Goal: Download file/media

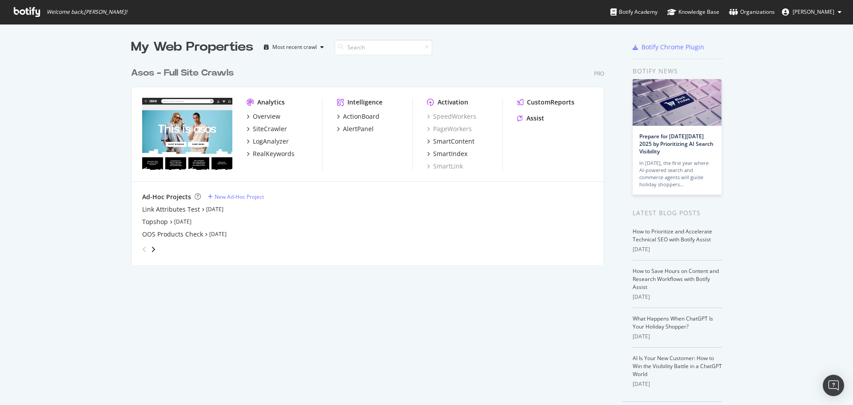
scroll to position [398, 840]
click at [267, 133] on div "SiteCrawler" at bounding box center [270, 128] width 34 height 9
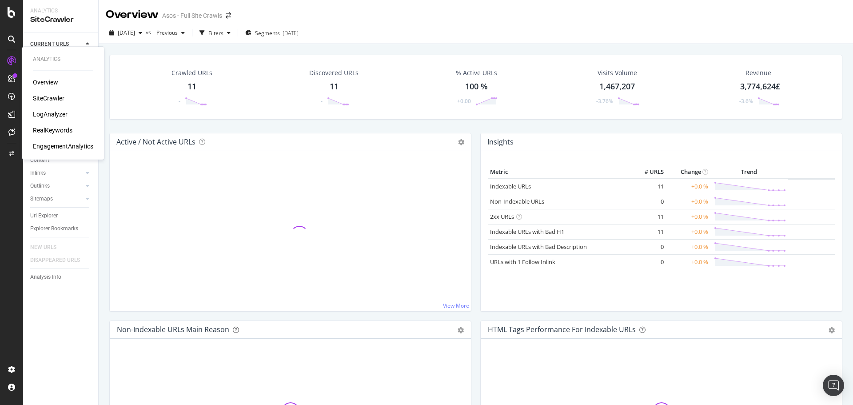
click at [44, 130] on div "RealKeywords" at bounding box center [53, 130] width 40 height 9
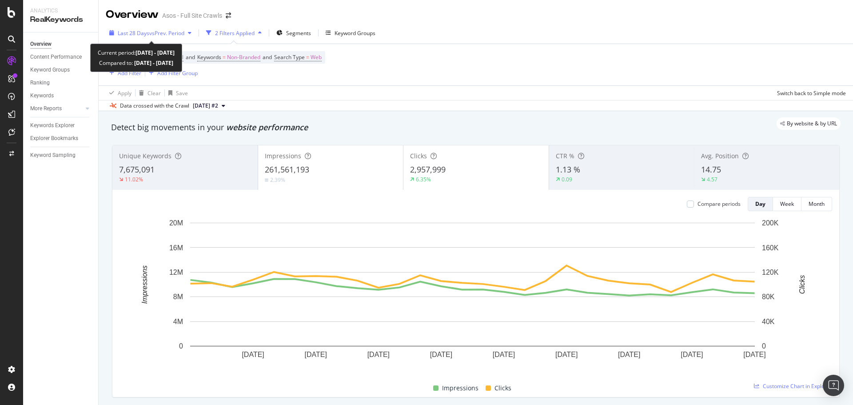
click at [125, 27] on div "Last 28 Days vs Prev. Period" at bounding box center [150, 32] width 89 height 13
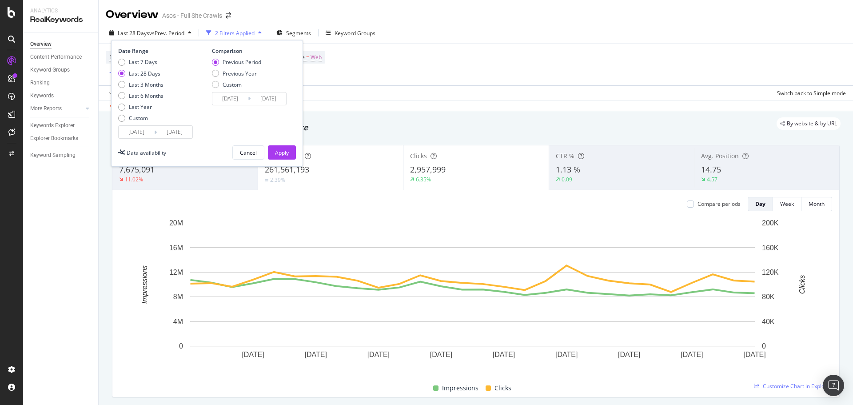
click at [133, 132] on input "[DATE]" at bounding box center [137, 132] width 36 height 12
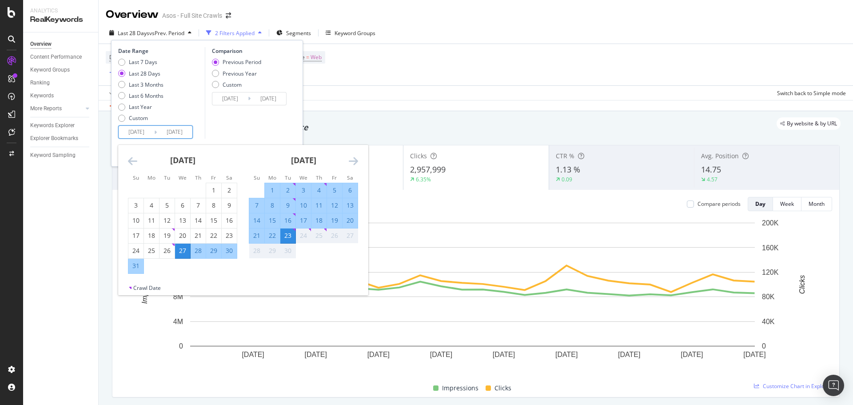
click at [271, 221] on div "15" at bounding box center [272, 220] width 15 height 9
type input "[DATE]"
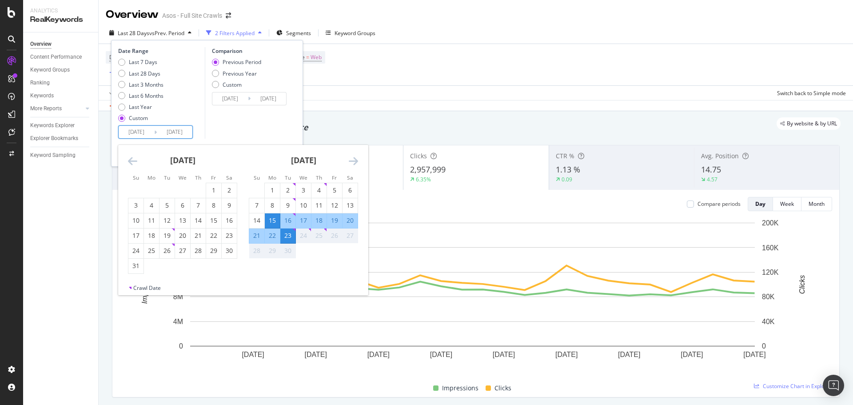
click at [251, 238] on div "21" at bounding box center [256, 235] width 15 height 9
type input "[DATE]"
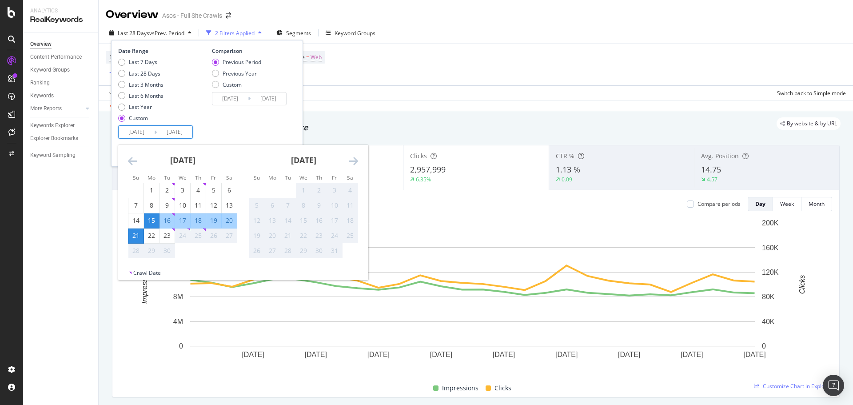
click at [144, 129] on input "[DATE]" at bounding box center [137, 132] width 36 height 12
click at [259, 132] on div "Comparison Previous Period Previous Year Custom [DATE] Navigate forward to inte…" at bounding box center [247, 93] width 84 height 92
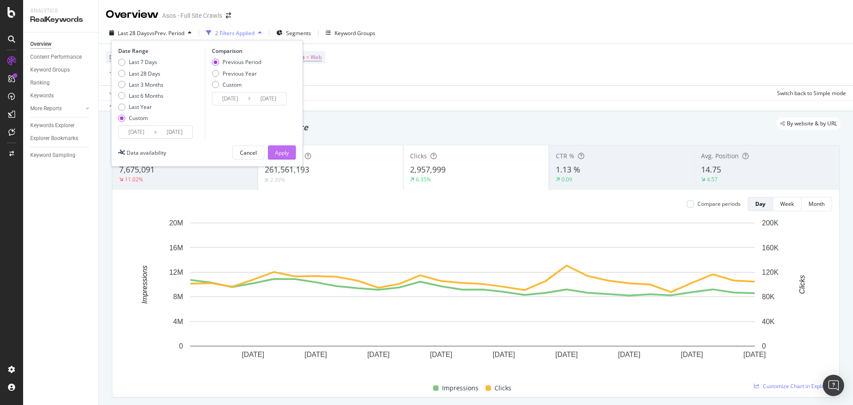
click at [275, 151] on div "Apply" at bounding box center [282, 153] width 14 height 8
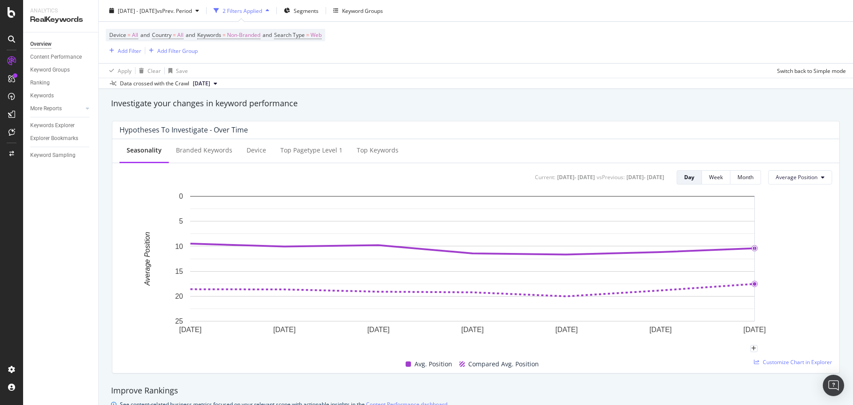
scroll to position [444, 0]
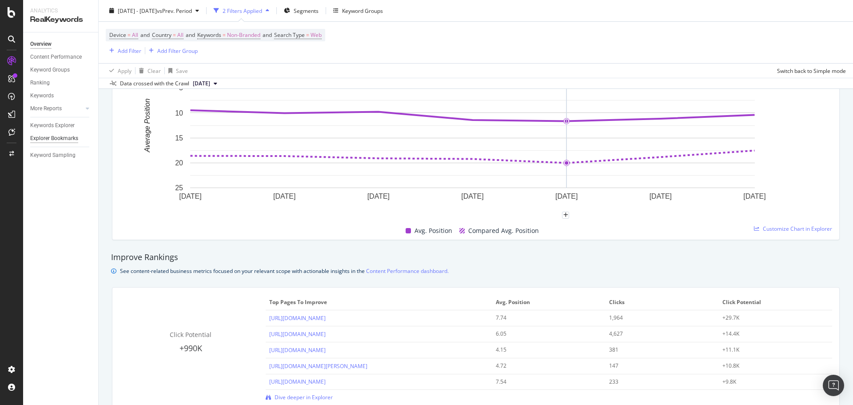
click at [56, 136] on div "Explorer Bookmarks" at bounding box center [54, 138] width 48 height 9
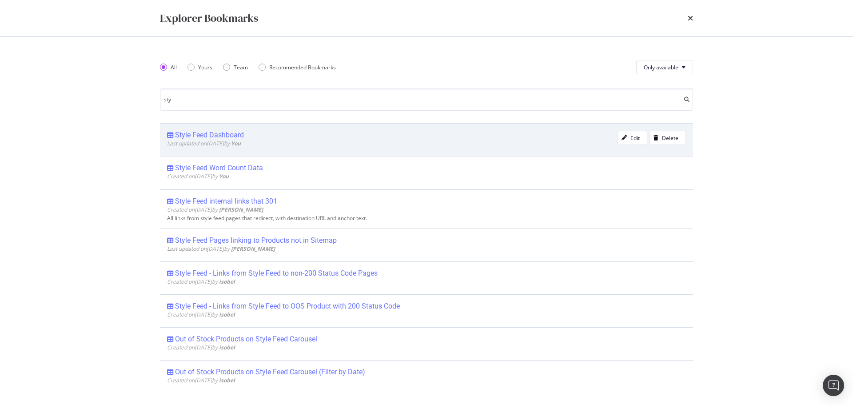
type input "sty"
click at [228, 131] on div "Style Feed Dashboard" at bounding box center [209, 135] width 69 height 9
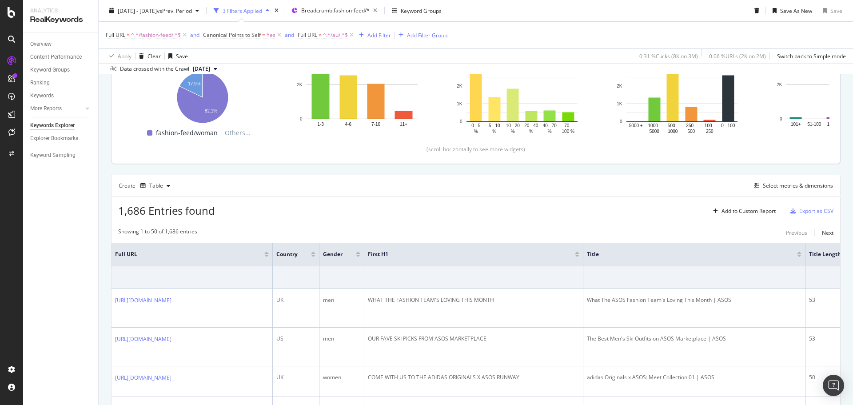
scroll to position [219, 0]
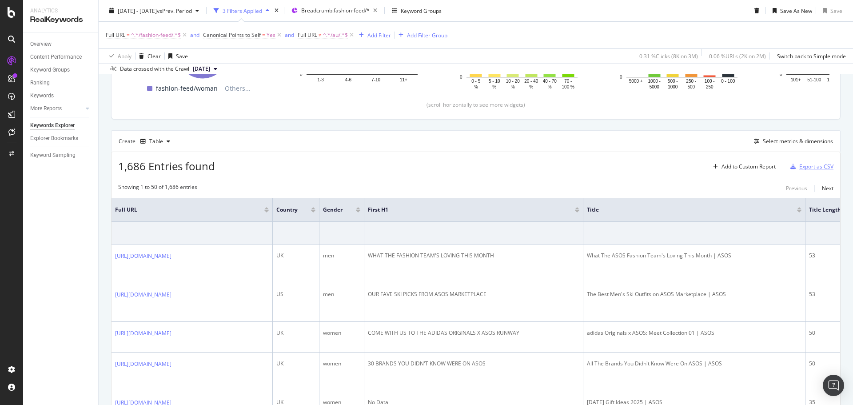
click at [806, 165] on div "Export as CSV" at bounding box center [816, 167] width 34 height 8
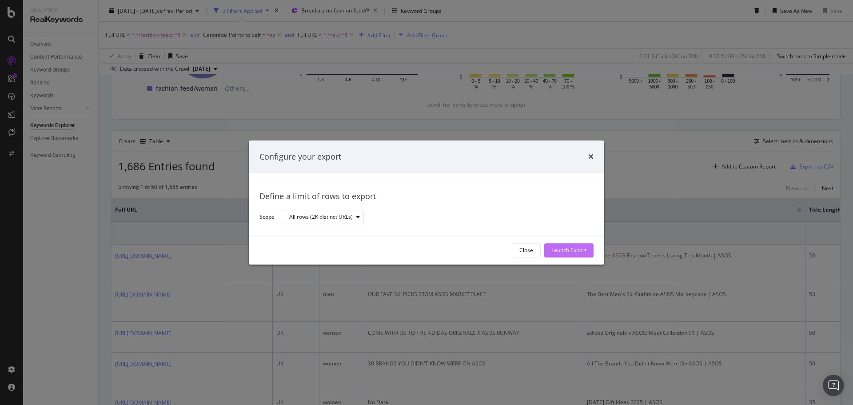
click at [552, 255] on div "Launch Export" at bounding box center [568, 249] width 35 height 13
